Goal: Task Accomplishment & Management: Manage account settings

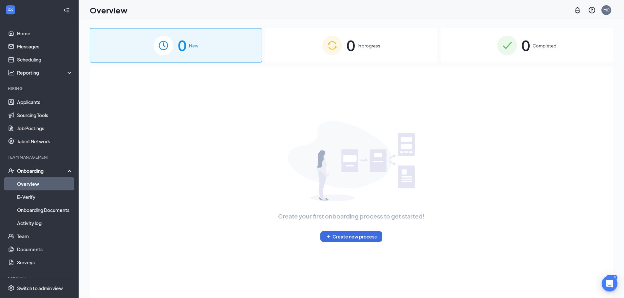
click at [397, 51] on div "0 In progress" at bounding box center [351, 45] width 172 height 34
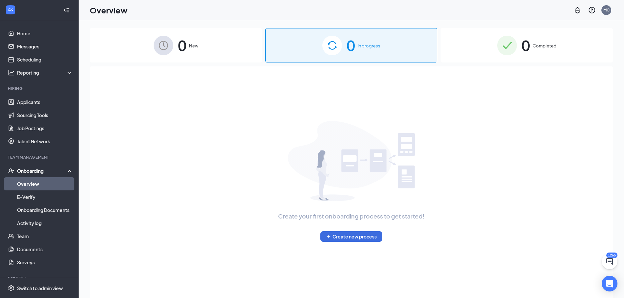
click at [533, 48] on span "Completed" at bounding box center [545, 46] width 24 height 7
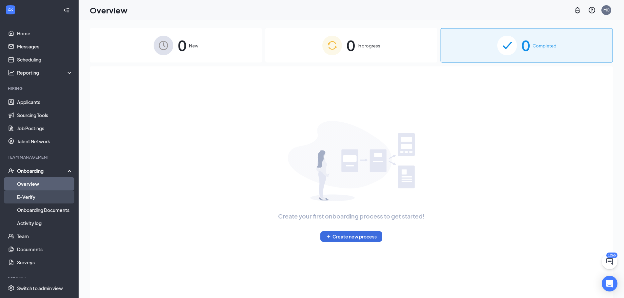
click at [38, 197] on link "E-Verify" at bounding box center [45, 197] width 56 height 13
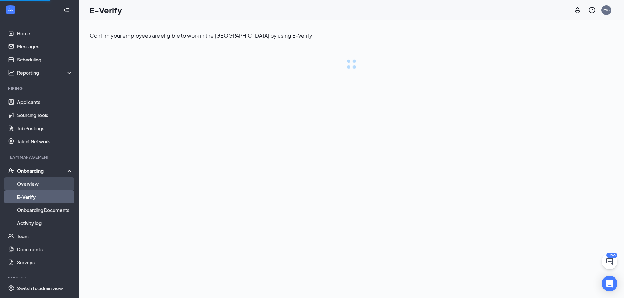
click at [38, 186] on link "Overview" at bounding box center [45, 184] width 56 height 13
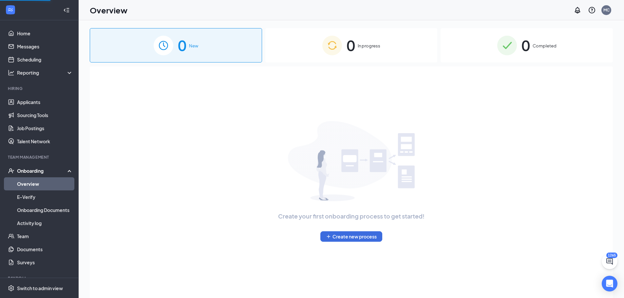
click at [523, 50] on span "0" at bounding box center [526, 45] width 9 height 23
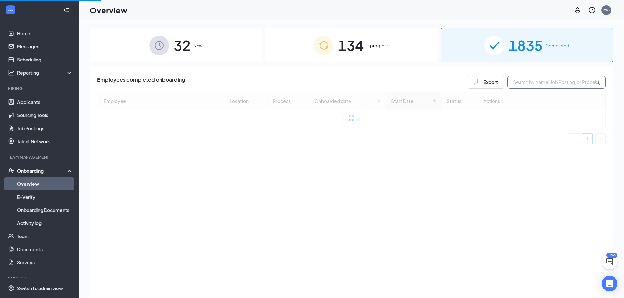
click at [569, 81] on input "text" at bounding box center [556, 82] width 98 height 13
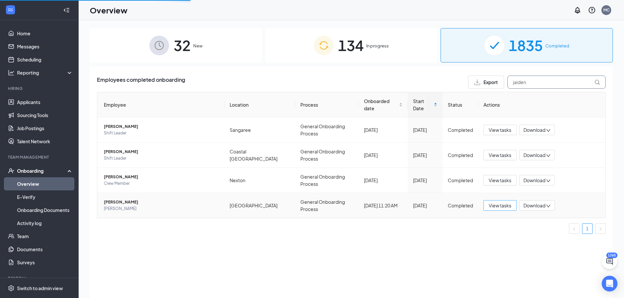
type input "jaiden"
click at [488, 201] on button "View tasks" at bounding box center [500, 206] width 33 height 10
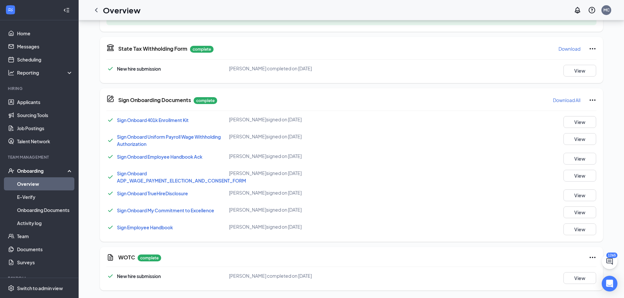
scroll to position [310, 0]
click at [30, 236] on link "Team" at bounding box center [45, 236] width 56 height 13
